Goal: Check status: Check status

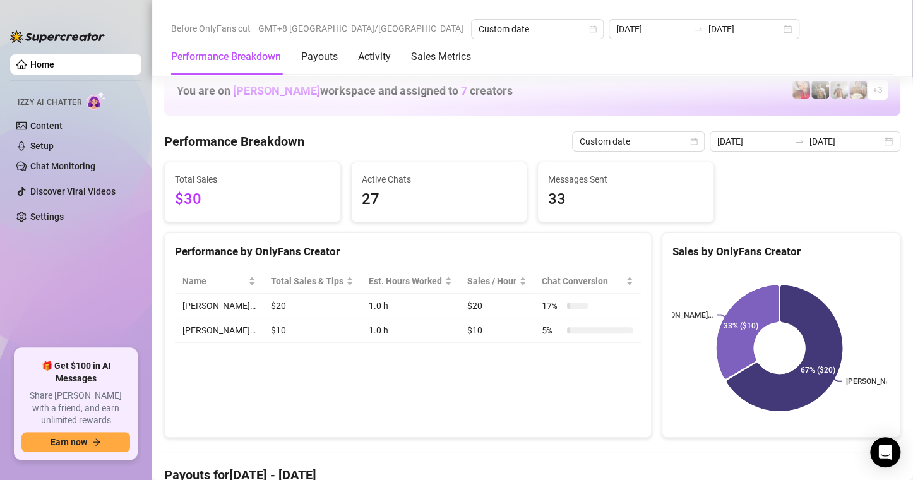
scroll to position [1578, 0]
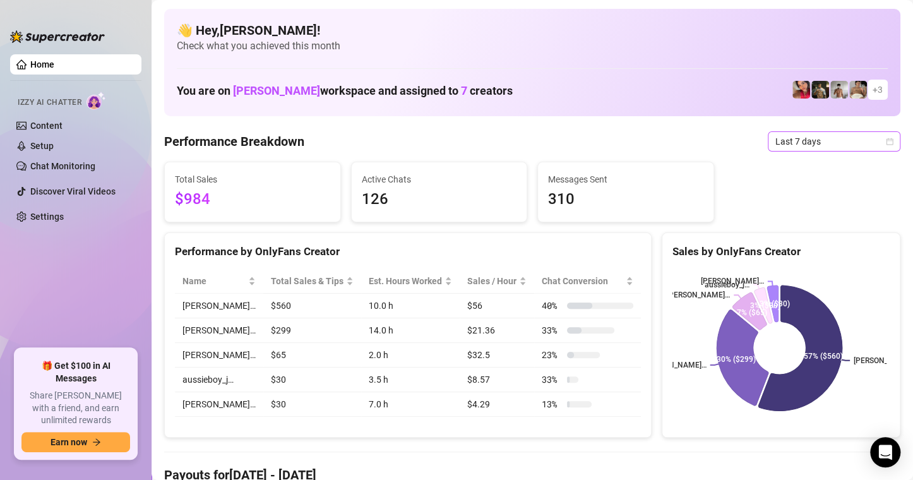
click at [877, 145] on span "Last 7 days" at bounding box center [833, 141] width 117 height 19
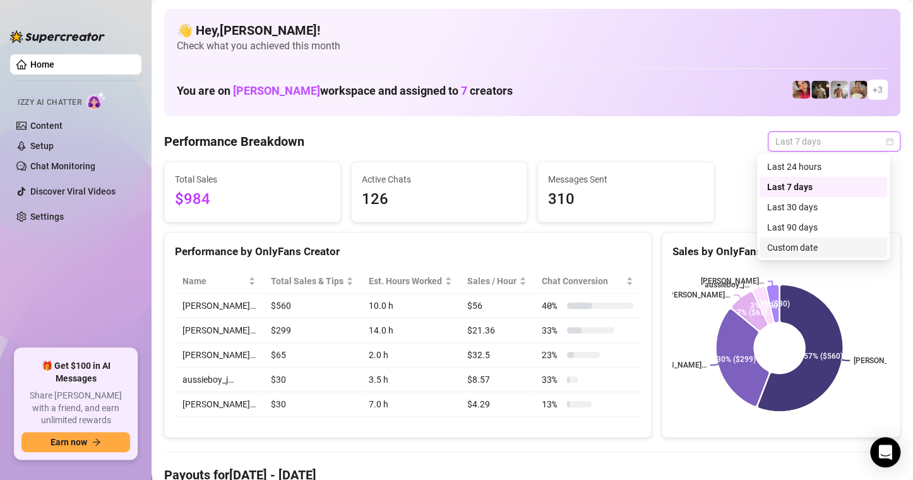
click at [825, 244] on div "Custom date" at bounding box center [823, 247] width 112 height 14
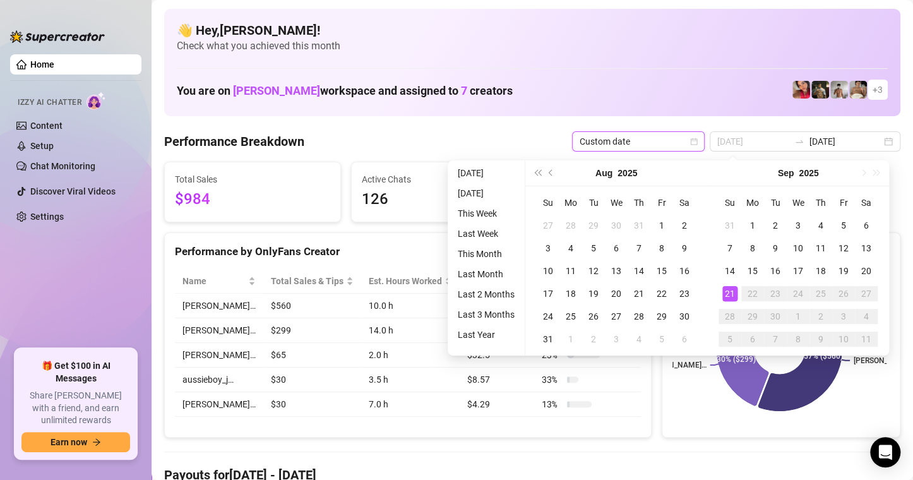
type input "[DATE]"
click at [730, 295] on div "21" at bounding box center [729, 293] width 15 height 15
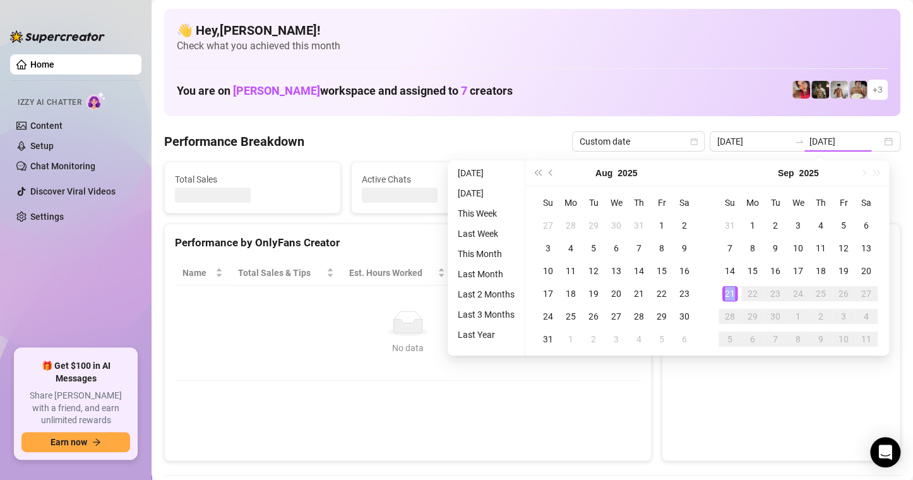
type input "[DATE]"
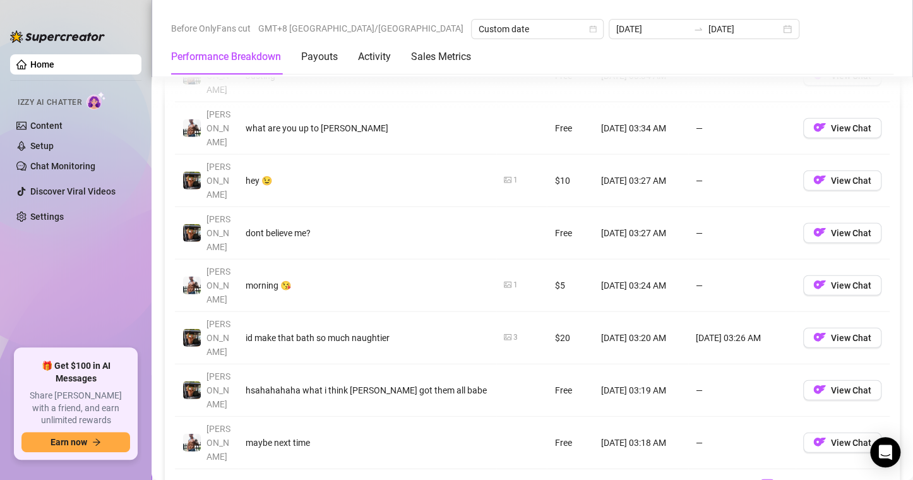
scroll to position [1641, 0]
